Goal: Download file/media

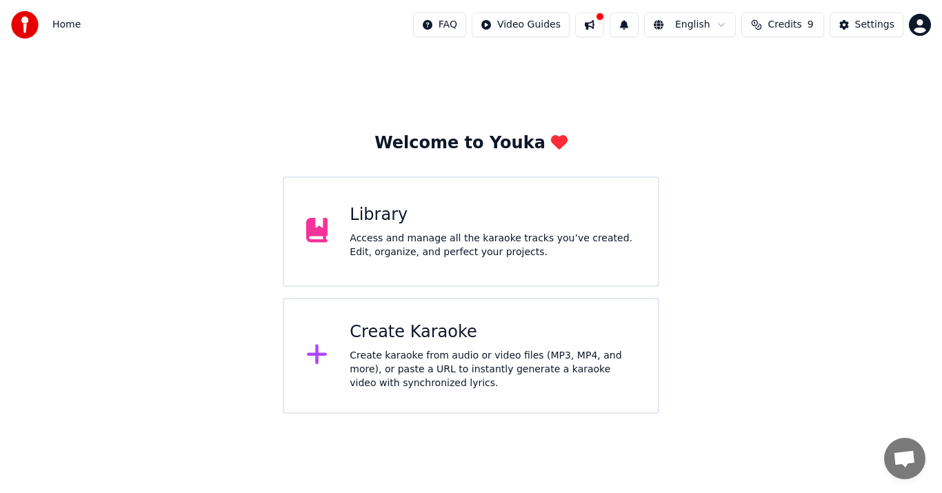
click at [448, 237] on div "Access and manage all the karaoke tracks you’ve created. Edit, organize, and pe…" at bounding box center [493, 246] width 286 height 28
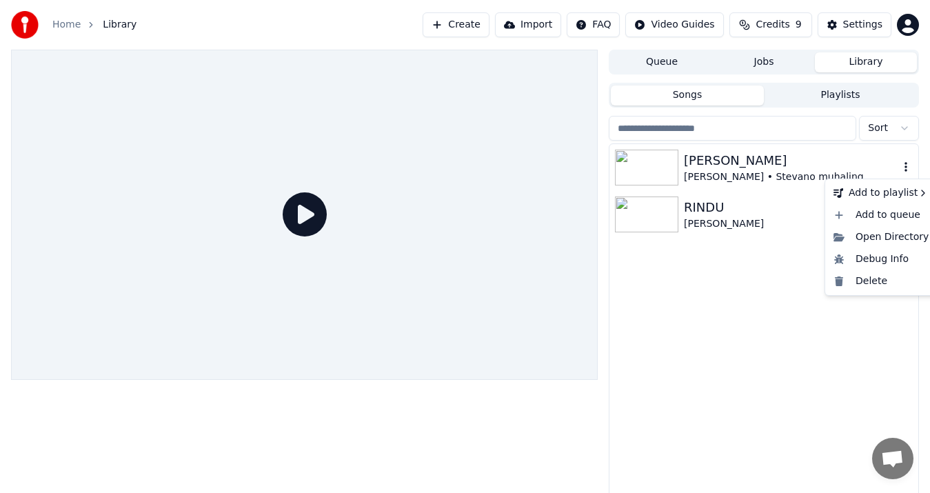
click at [905, 168] on icon "button" at bounding box center [906, 166] width 14 height 11
click at [883, 232] on div "Open Directory" at bounding box center [881, 237] width 106 height 22
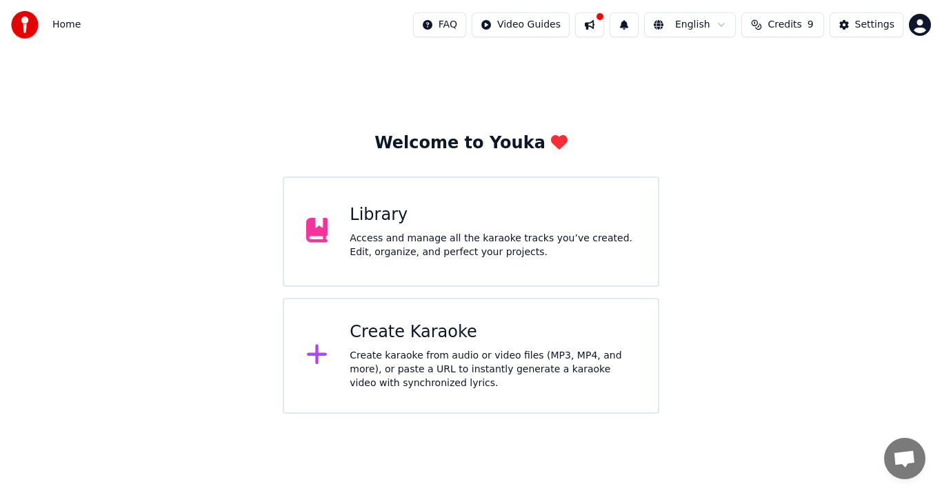
click at [406, 250] on div "Access and manage all the karaoke tracks you’ve created. Edit, organize, and pe…" at bounding box center [493, 246] width 286 height 28
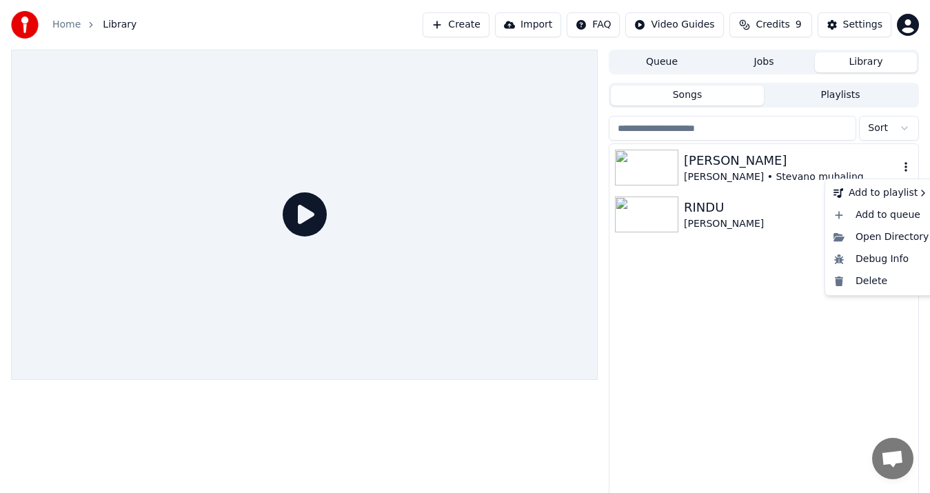
click at [906, 170] on icon "button" at bounding box center [906, 166] width 14 height 11
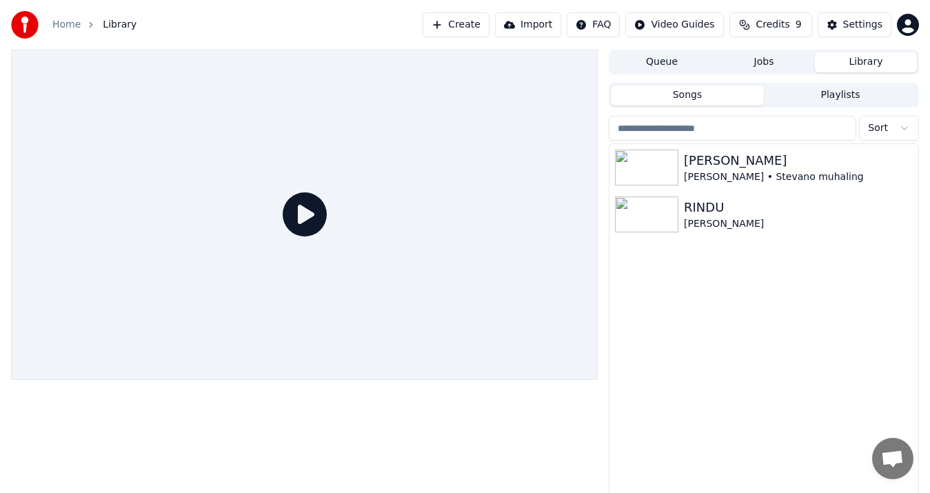
click at [676, 69] on button "Queue" at bounding box center [662, 62] width 102 height 20
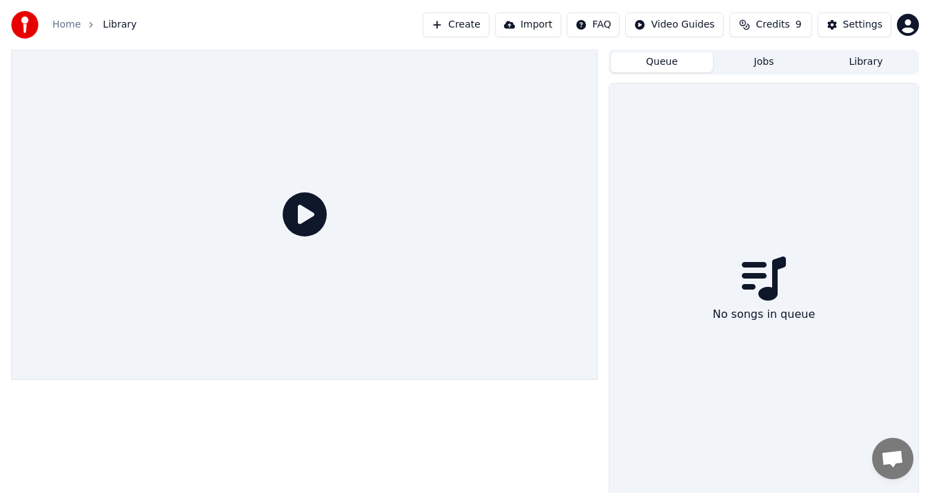
click at [765, 63] on button "Jobs" at bounding box center [764, 62] width 102 height 20
click at [870, 66] on button "Library" at bounding box center [866, 62] width 102 height 20
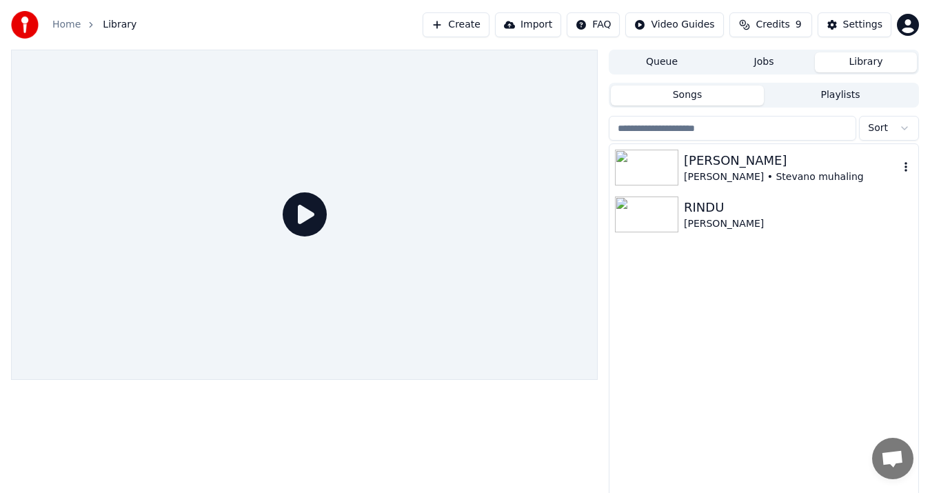
click at [741, 165] on div "[PERSON_NAME]" at bounding box center [791, 160] width 215 height 19
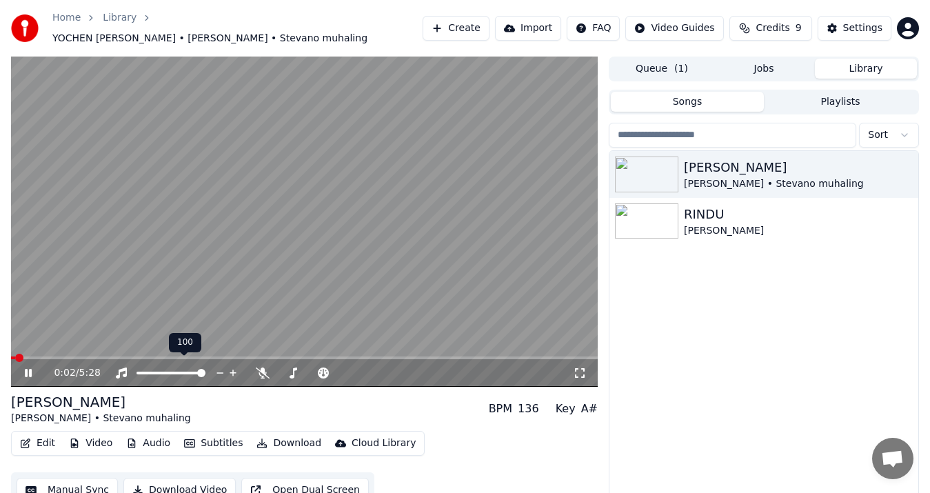
click at [159, 372] on span at bounding box center [171, 373] width 69 height 3
click at [33, 368] on icon at bounding box center [38, 373] width 32 height 11
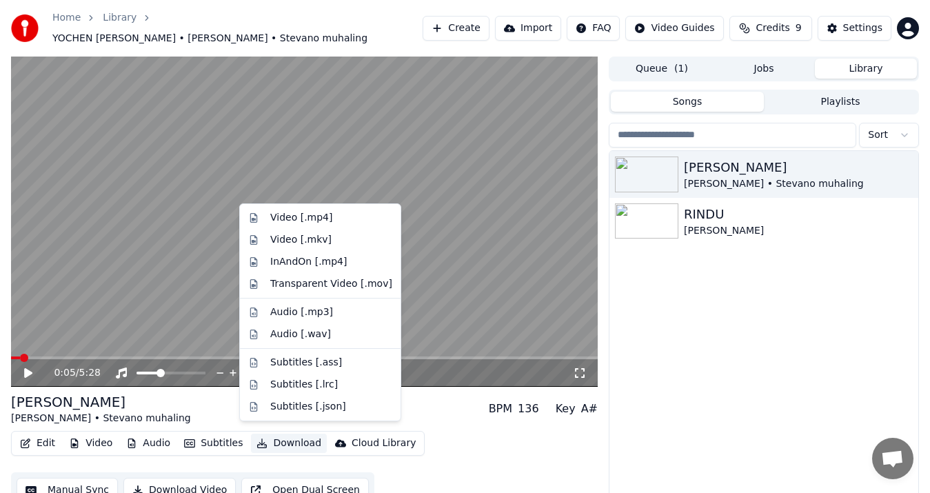
click at [278, 435] on button "Download" at bounding box center [289, 443] width 76 height 19
click at [298, 219] on div "Video [.mp4]" at bounding box center [301, 218] width 62 height 14
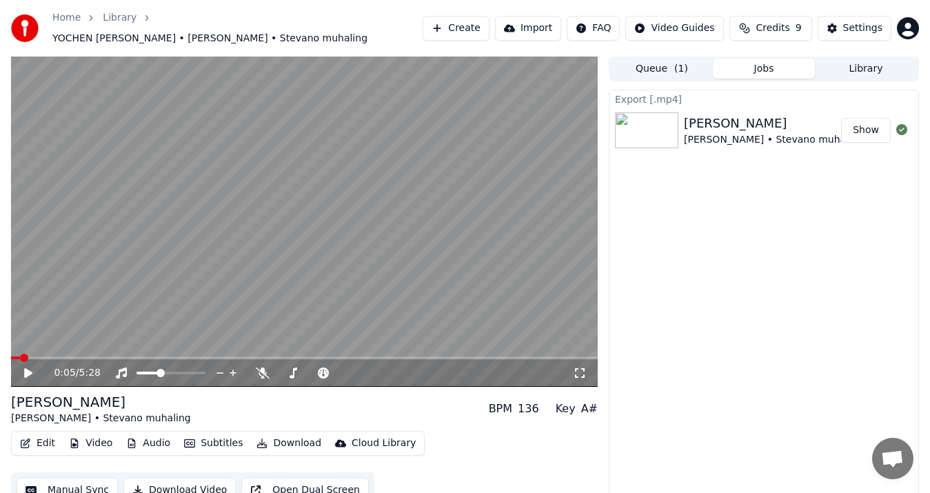
click at [871, 66] on button "Library" at bounding box center [866, 69] width 102 height 20
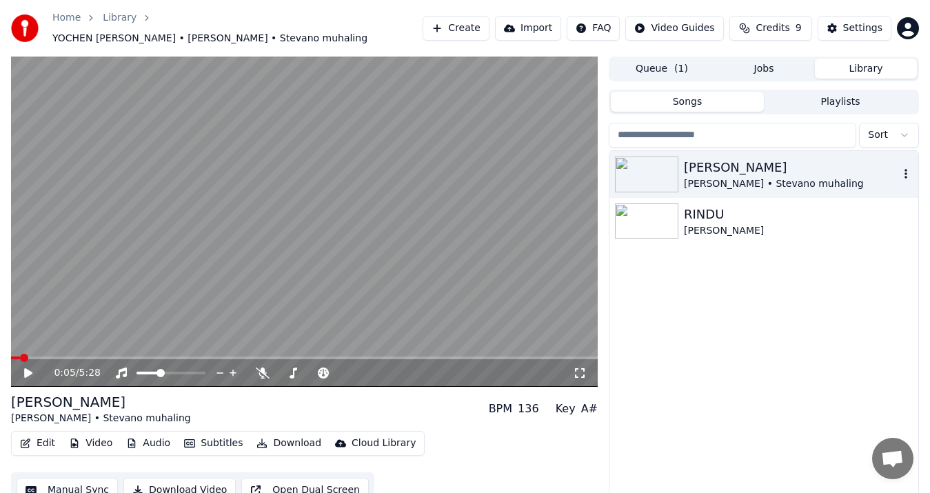
click at [904, 170] on icon "button" at bounding box center [906, 173] width 14 height 11
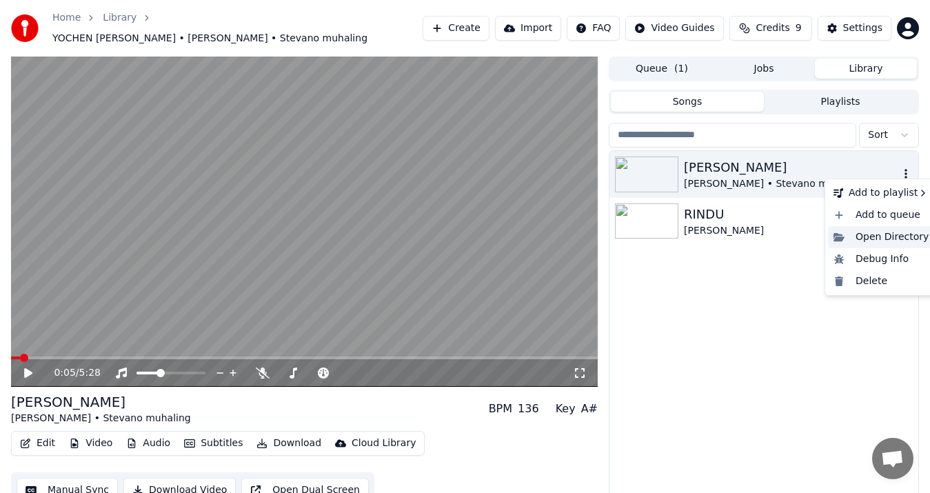
click at [885, 243] on div "Open Directory" at bounding box center [881, 237] width 106 height 22
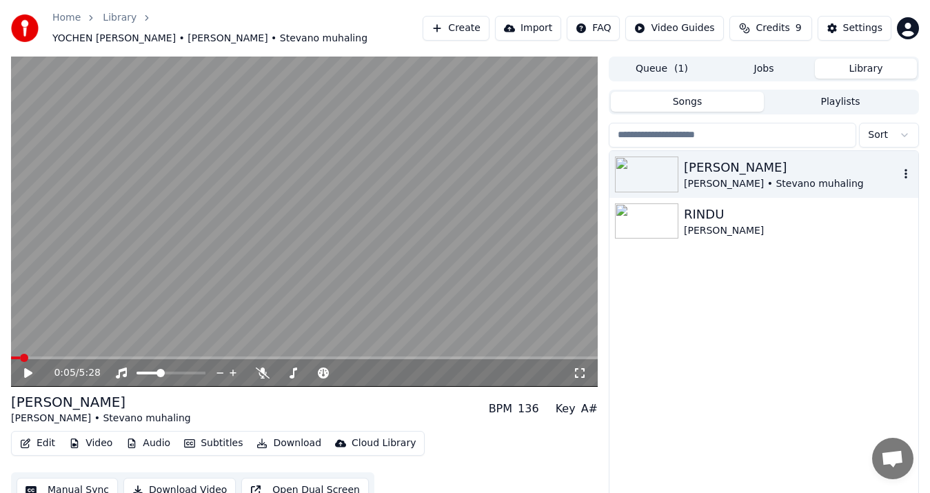
click at [885, 169] on div "[PERSON_NAME]" at bounding box center [791, 167] width 215 height 19
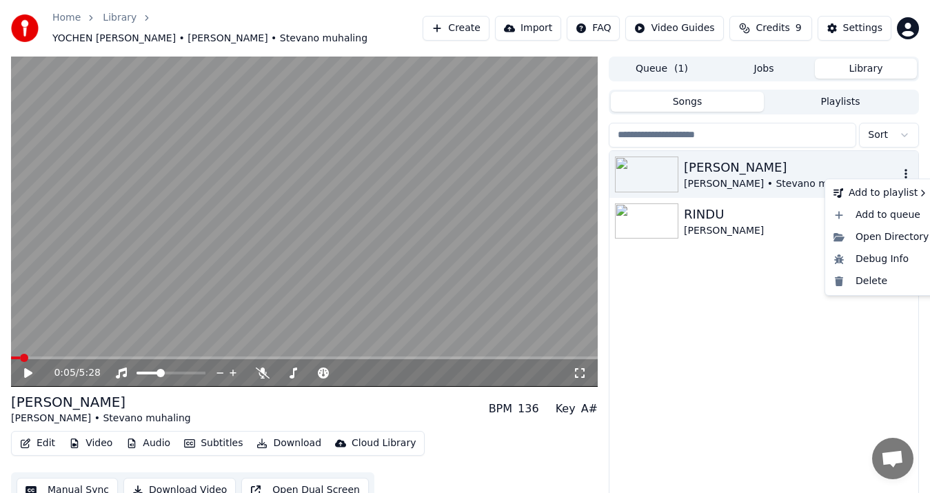
click at [908, 168] on icon "button" at bounding box center [906, 173] width 14 height 11
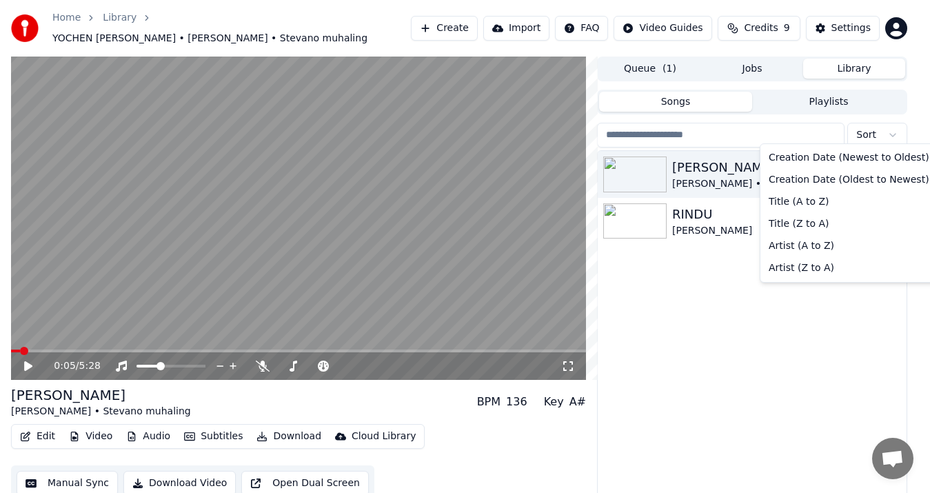
click at [899, 128] on html "Home Library YOCHEN [PERSON_NAME] • [PERSON_NAME] • Stevano muhaling Create Imp…" at bounding box center [465, 246] width 930 height 493
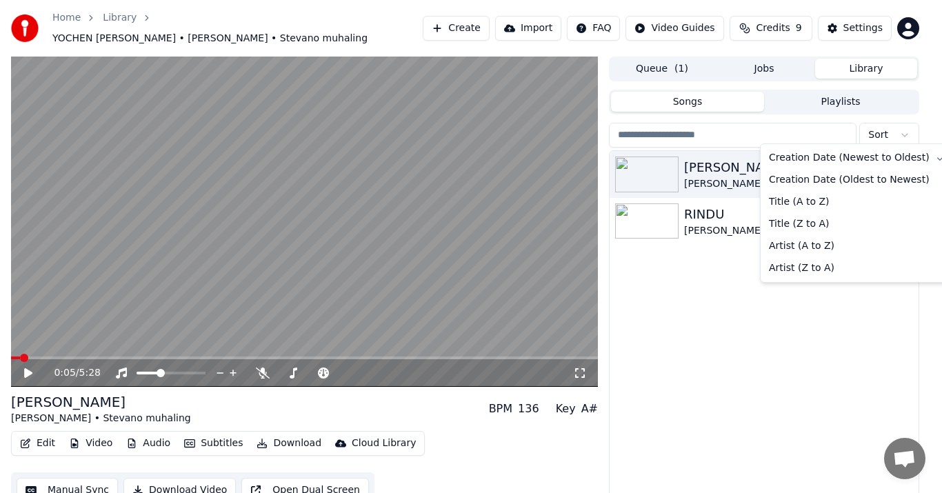
click at [905, 128] on html "Home Library YOCHEN [PERSON_NAME] • [PERSON_NAME] • Stevano muhaling Create Imp…" at bounding box center [471, 246] width 942 height 493
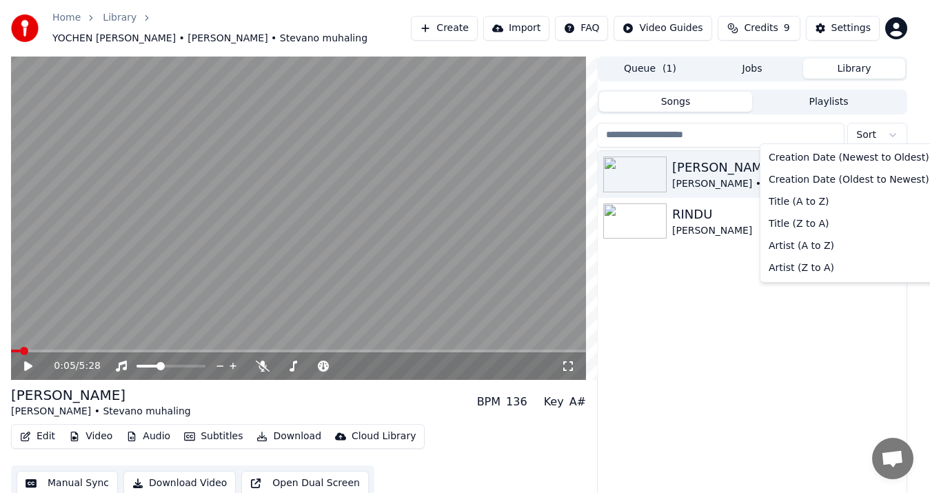
click at [903, 132] on html "Home Library YOCHEN [PERSON_NAME] • [PERSON_NAME] • Stevano muhaling Create Imp…" at bounding box center [465, 246] width 930 height 493
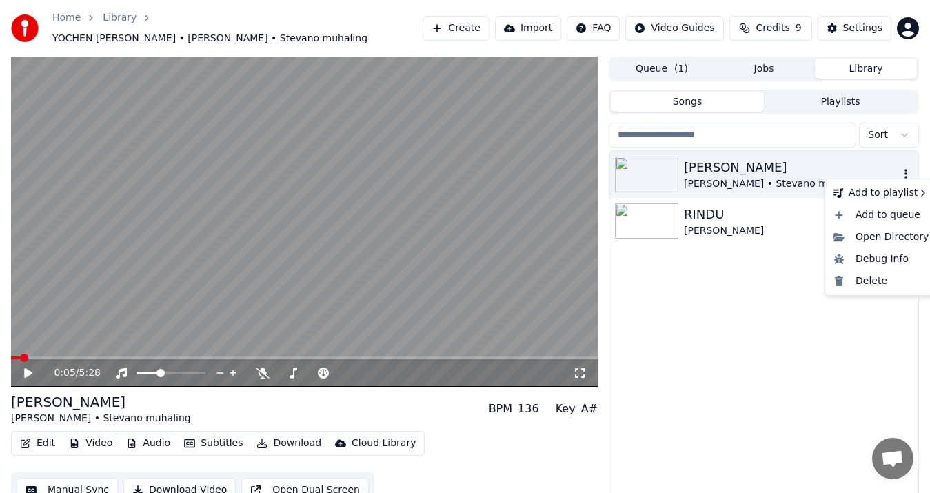
click at [908, 168] on icon "button" at bounding box center [906, 173] width 14 height 11
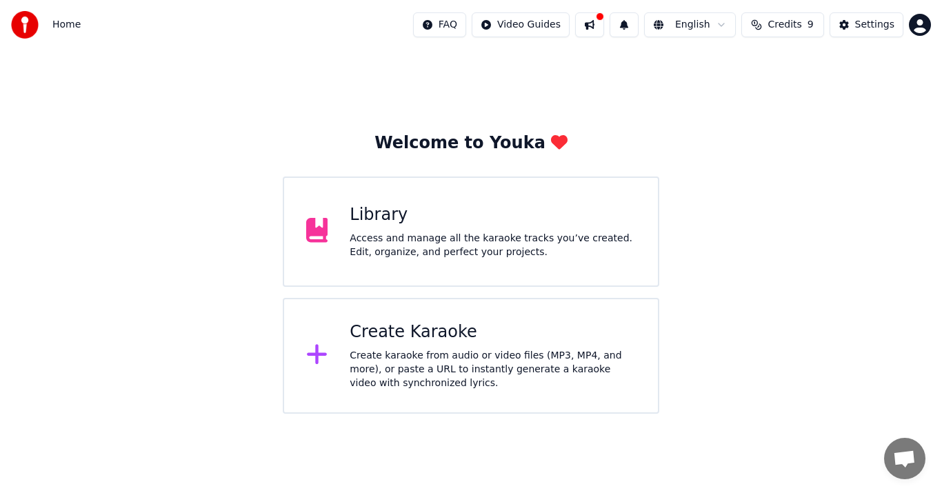
click at [414, 361] on div "Create karaoke from audio or video files (MP3, MP4, and more), or paste a URL t…" at bounding box center [493, 369] width 286 height 41
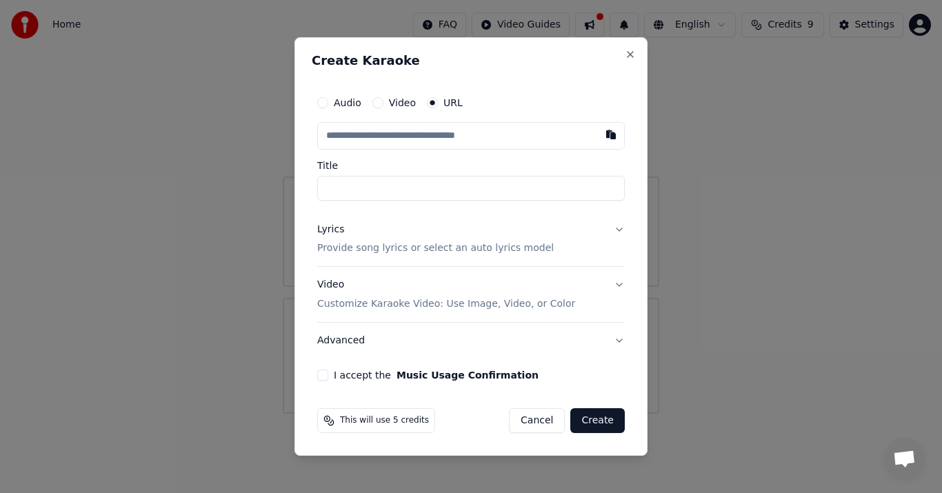
click at [636, 56] on div "Create Karaoke Audio Video URL Title Lyrics Provide song lyrics or select an au…" at bounding box center [470, 246] width 353 height 419
click at [630, 56] on button "Close" at bounding box center [630, 54] width 11 height 11
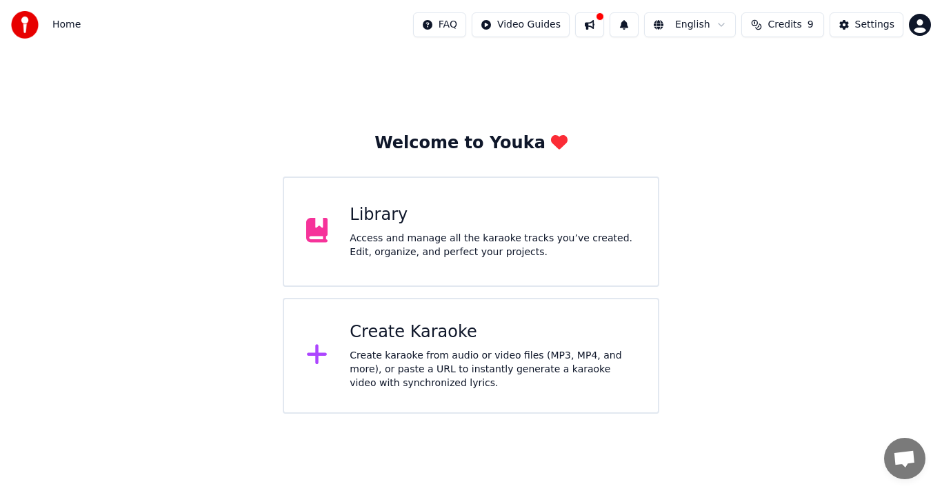
click at [421, 252] on div "Access and manage all the karaoke tracks you’ve created. Edit, organize, and pe…" at bounding box center [493, 246] width 286 height 28
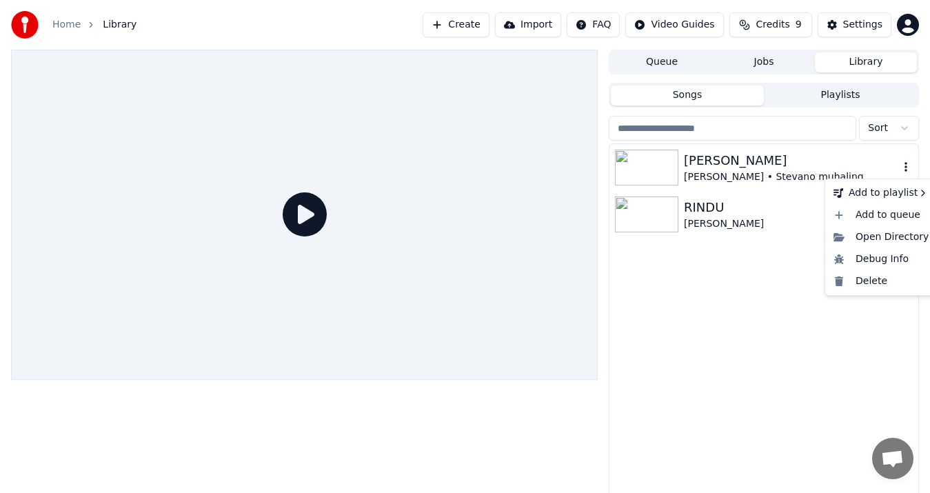
click at [908, 168] on icon "button" at bounding box center [906, 166] width 14 height 11
click at [878, 243] on div "Open Directory" at bounding box center [881, 237] width 106 height 22
